Goal: Information Seeking & Learning: Learn about a topic

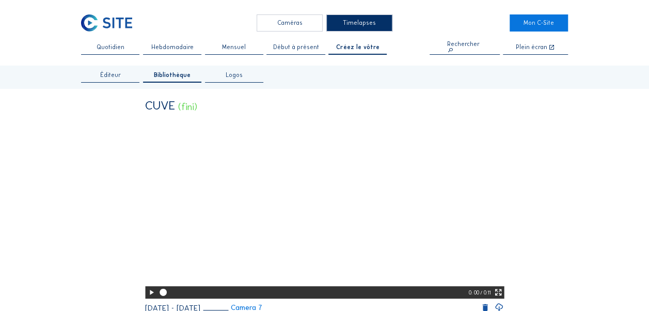
click at [291, 29] on div "Caméras" at bounding box center [289, 22] width 66 height 17
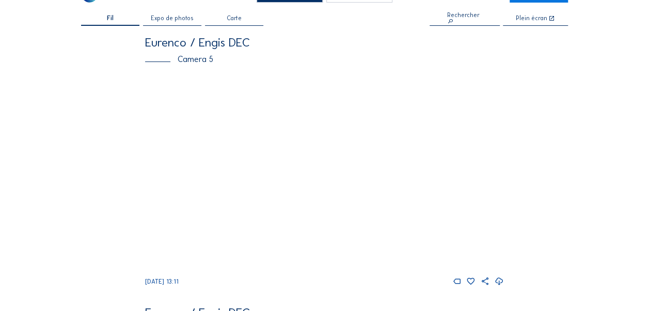
scroll to position [52, 0]
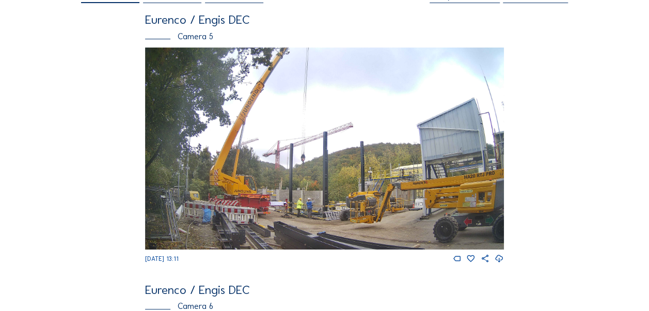
click at [304, 147] on img at bounding box center [324, 148] width 359 height 202
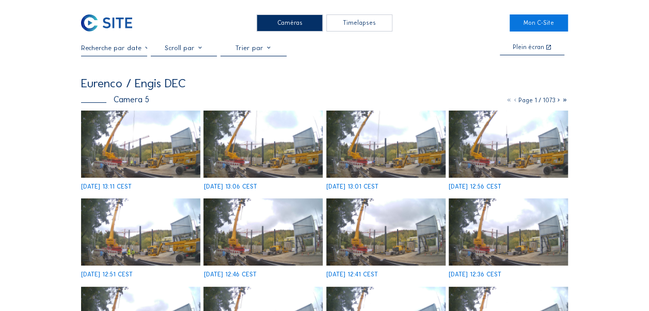
click at [278, 24] on div "Caméras" at bounding box center [289, 22] width 66 height 17
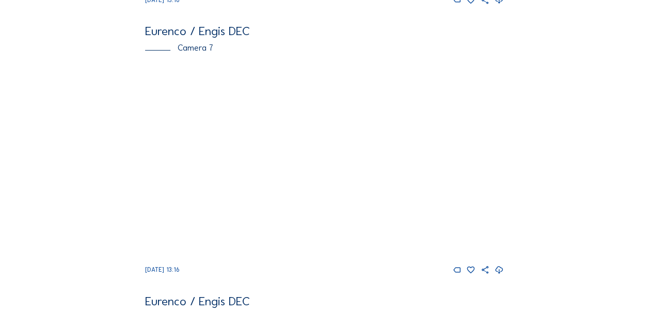
scroll to position [1651, 0]
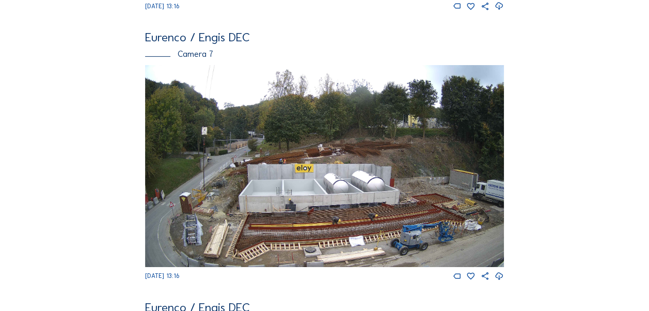
click at [320, 197] on img at bounding box center [324, 166] width 359 height 202
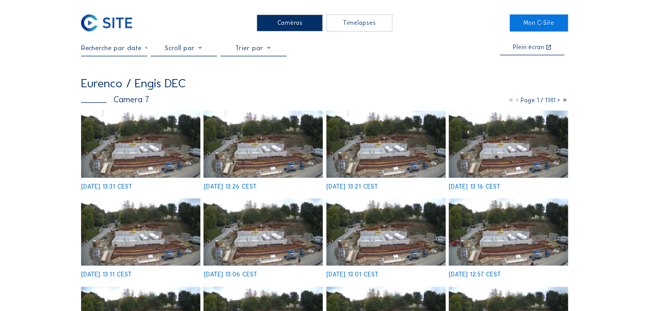
click at [140, 159] on img at bounding box center [140, 143] width 119 height 67
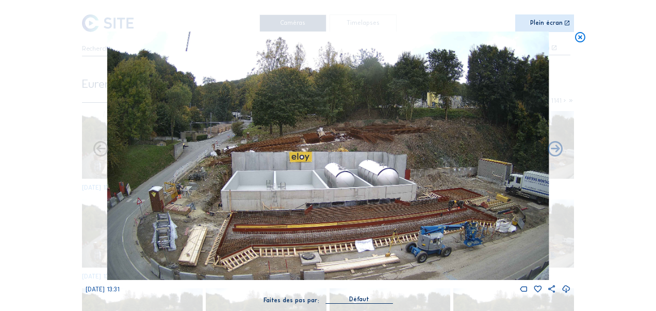
click at [361, 178] on img at bounding box center [328, 155] width 442 height 249
